Goal: Task Accomplishment & Management: Complete application form

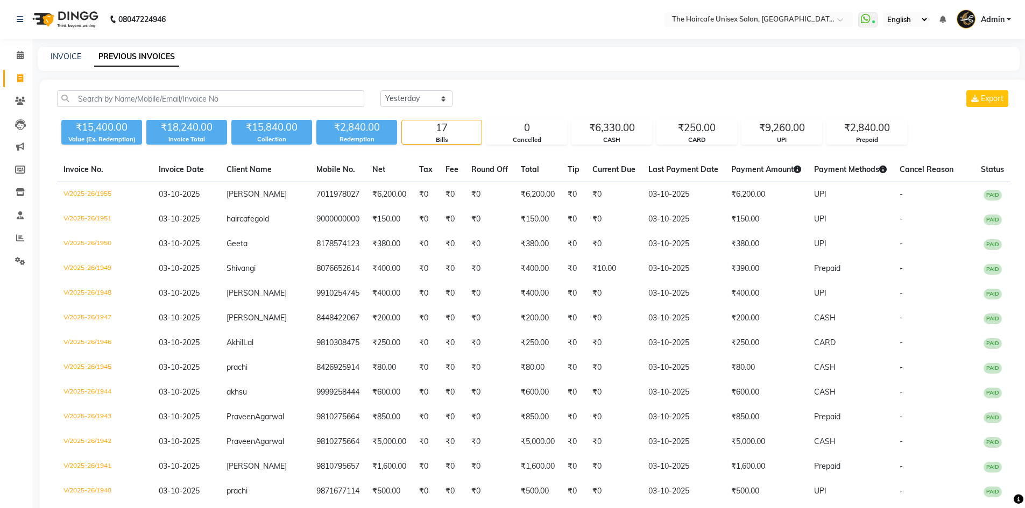
select select "yesterday"
click at [70, 54] on link "INVOICE" at bounding box center [66, 57] width 31 height 10
select select "service"
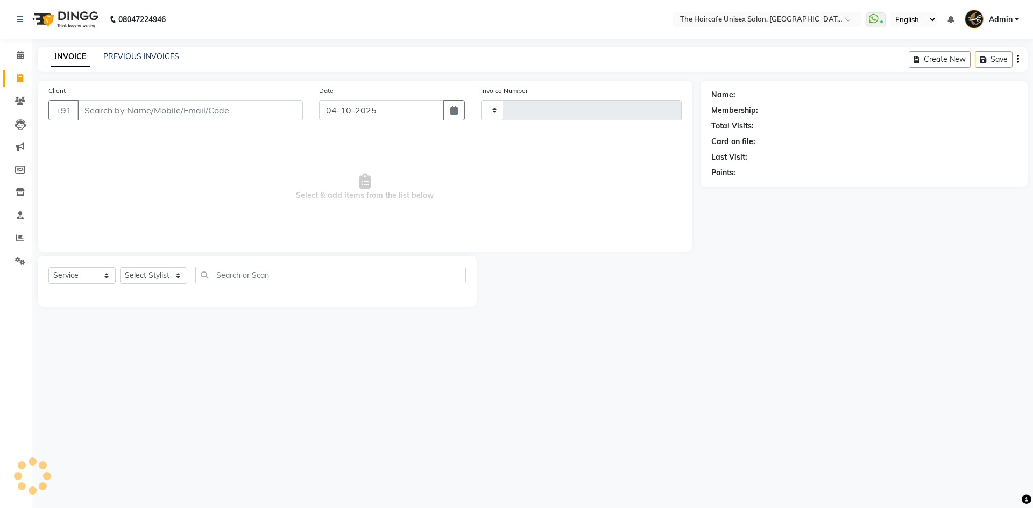
type input "1957"
select select "7412"
click at [129, 56] on link "PREVIOUS INVOICES" at bounding box center [141, 57] width 76 height 10
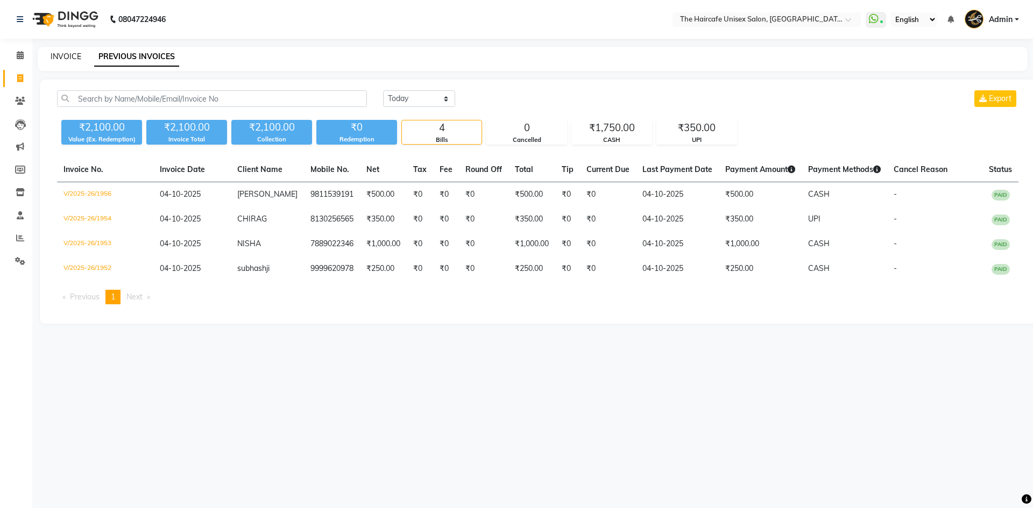
click at [69, 52] on link "INVOICE" at bounding box center [66, 57] width 31 height 10
select select "service"
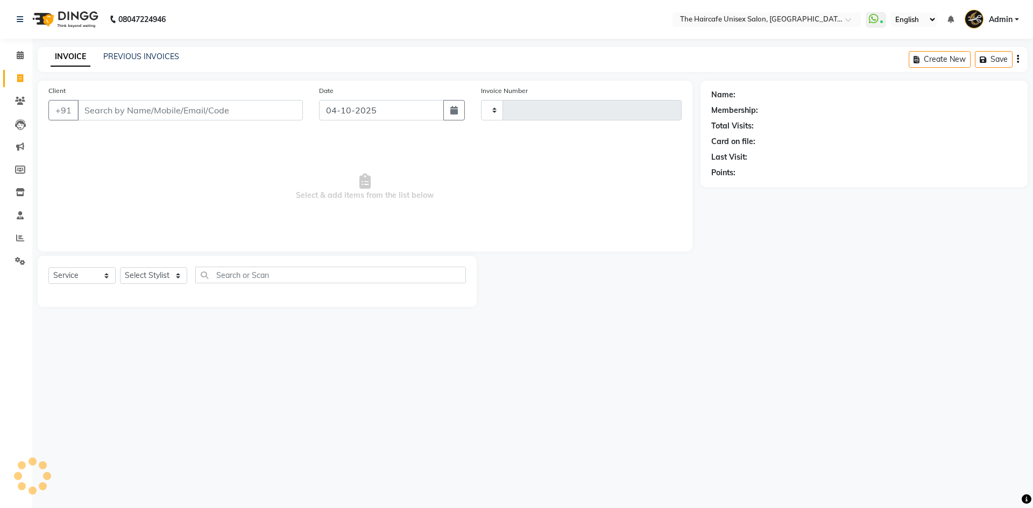
type input "1957"
select select "7412"
click at [147, 54] on link "PREVIOUS INVOICES" at bounding box center [141, 57] width 76 height 10
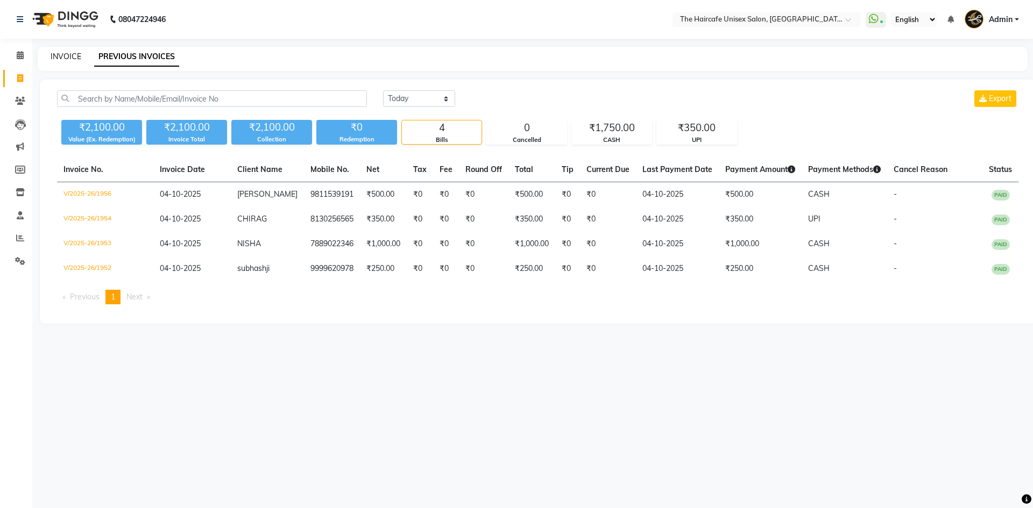
click at [70, 53] on link "INVOICE" at bounding box center [66, 57] width 31 height 10
select select "service"
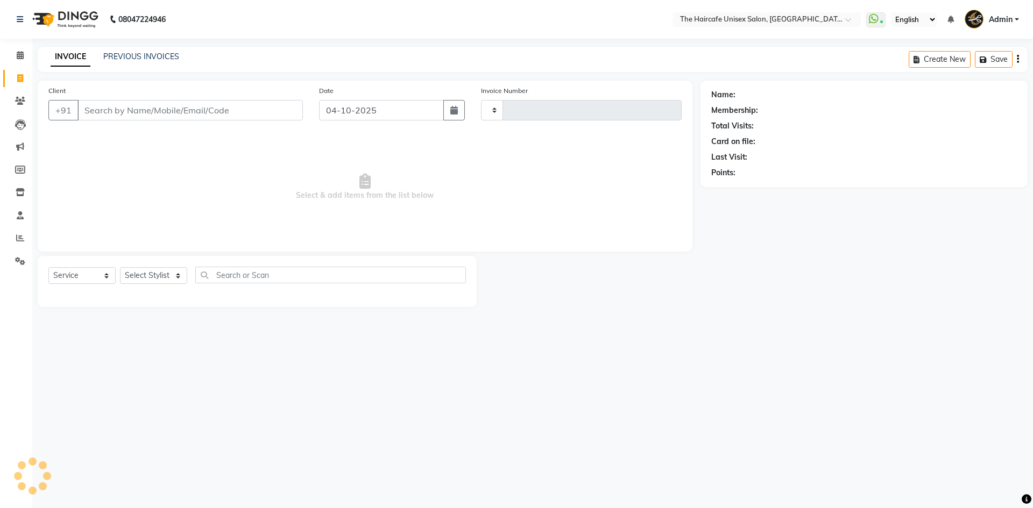
type input "1957"
select select "7412"
click at [26, 55] on span at bounding box center [20, 56] width 19 height 12
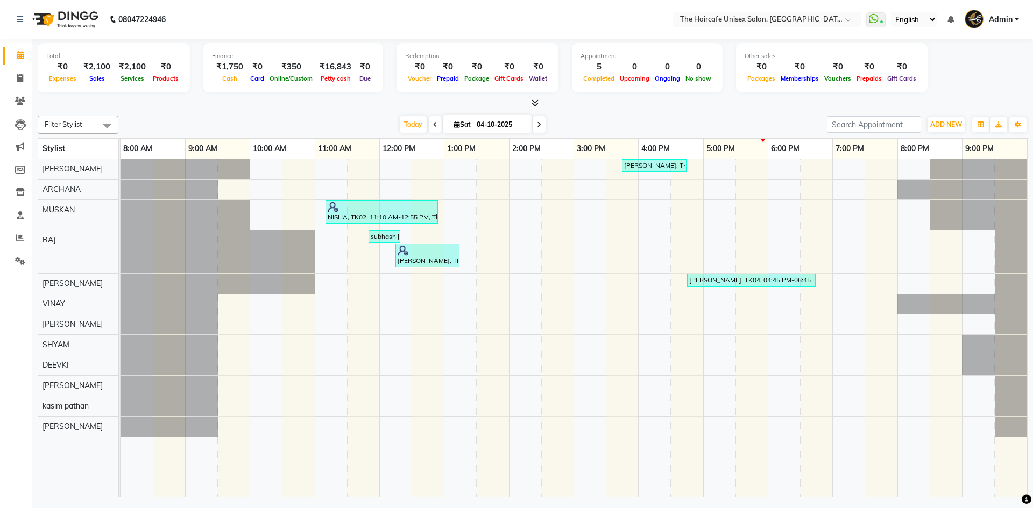
click at [538, 102] on icon at bounding box center [535, 103] width 7 height 8
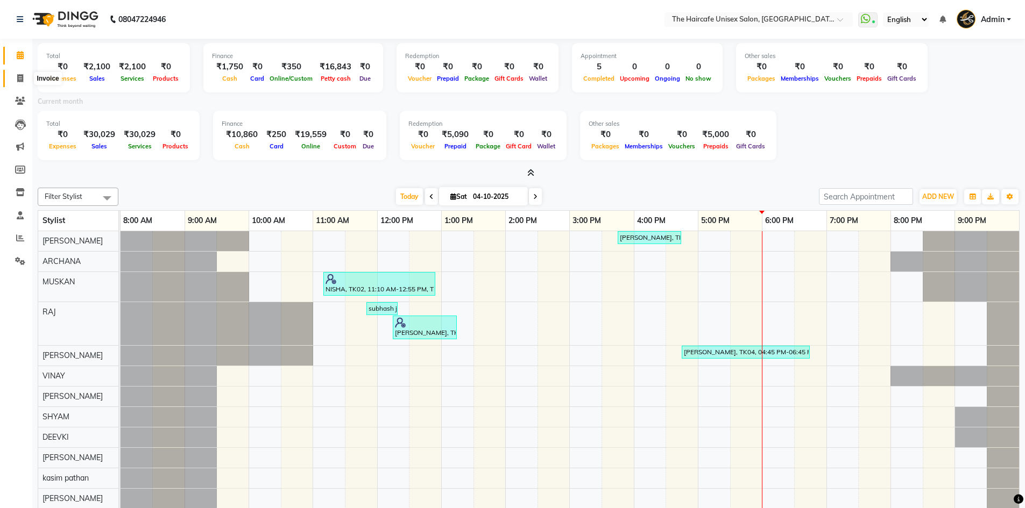
click at [20, 79] on icon at bounding box center [20, 78] width 6 height 8
select select "service"
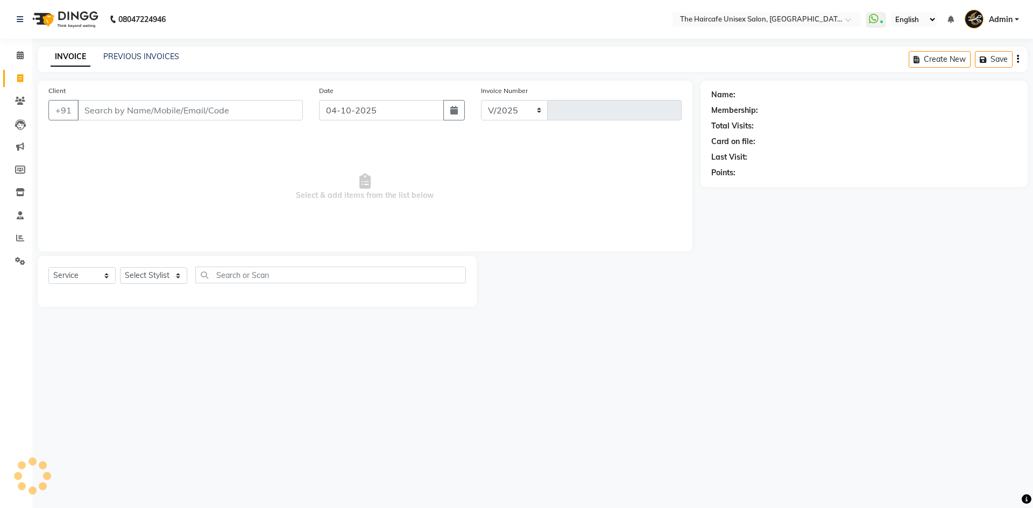
select select "7412"
type input "1957"
click at [157, 55] on link "PREVIOUS INVOICES" at bounding box center [141, 57] width 76 height 10
